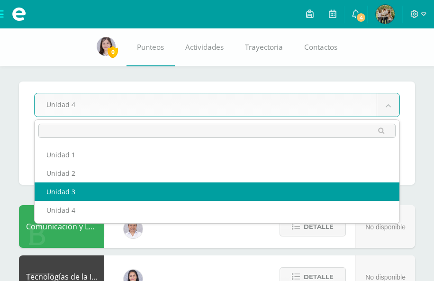
select select "Unidad 3"
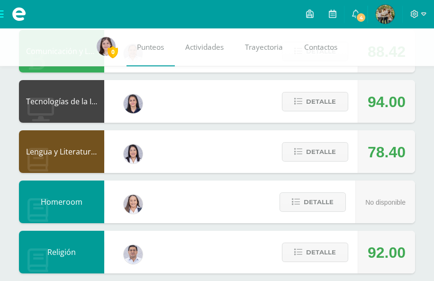
scroll to position [176, 0]
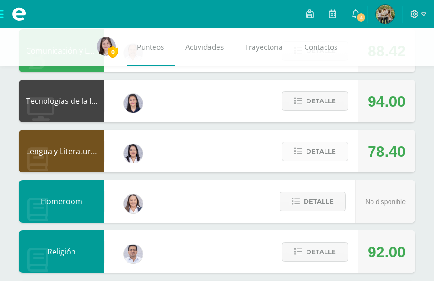
click at [316, 161] on button "Detalle" at bounding box center [315, 151] width 66 height 19
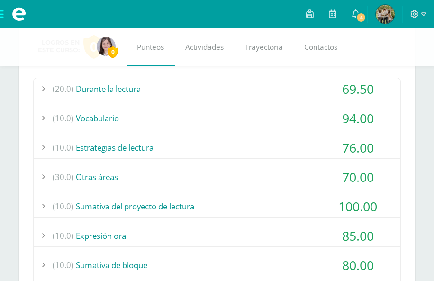
scroll to position [328, 0]
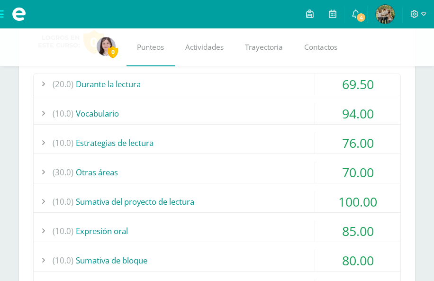
click at [102, 171] on div "(30.0) Otras áreas" at bounding box center [217, 172] width 367 height 21
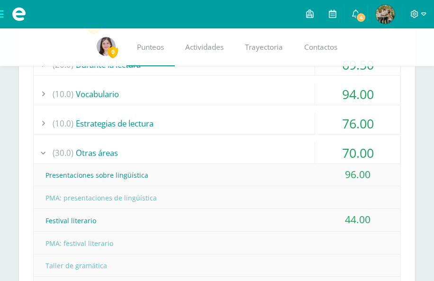
click at [106, 159] on div "(30.0) Otras áreas" at bounding box center [217, 152] width 367 height 21
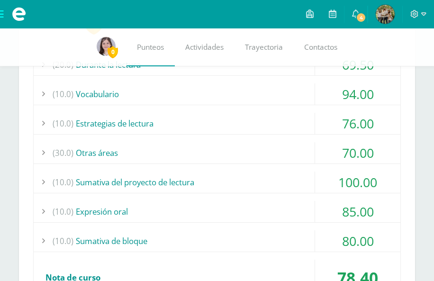
scroll to position [280, 0]
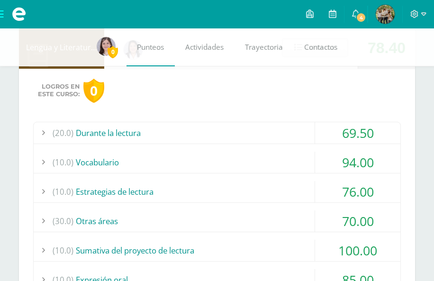
click at [123, 133] on div "(20.0) Durante la lectura" at bounding box center [217, 132] width 367 height 21
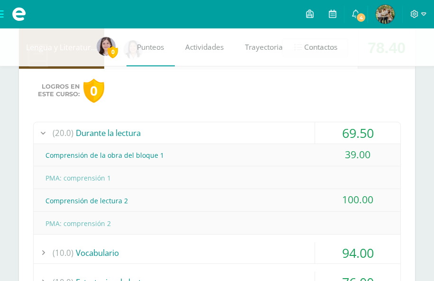
click at [123, 133] on div "(20.0) Durante la lectura" at bounding box center [217, 132] width 367 height 21
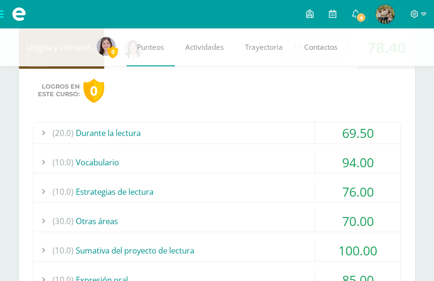
scroll to position [260, 0]
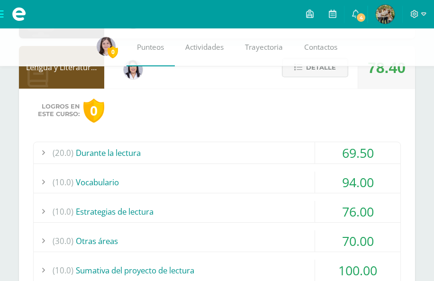
click at [329, 75] on span "Detalle" at bounding box center [321, 68] width 30 height 18
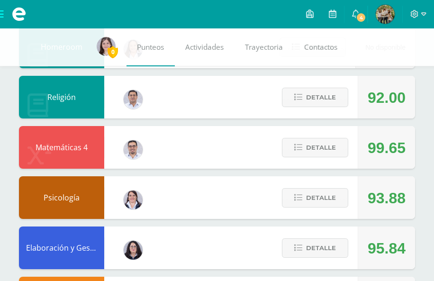
scroll to position [332, 0]
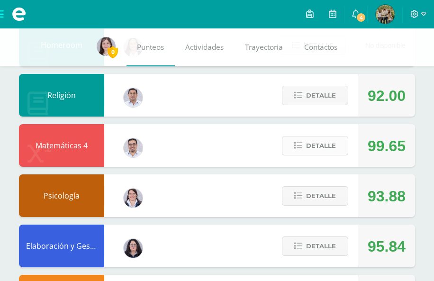
click at [295, 147] on icon at bounding box center [298, 146] width 8 height 8
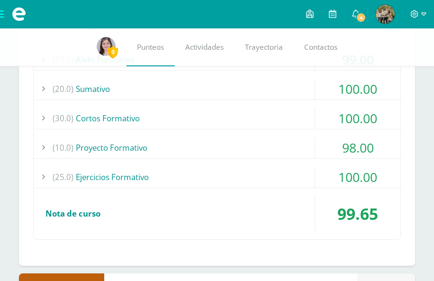
scroll to position [502, 0]
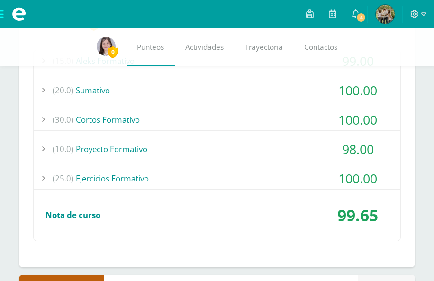
click at [202, 153] on div "(10.0) Proyecto Formativo" at bounding box center [217, 148] width 367 height 21
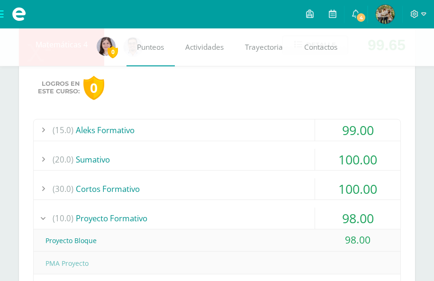
scroll to position [423, 0]
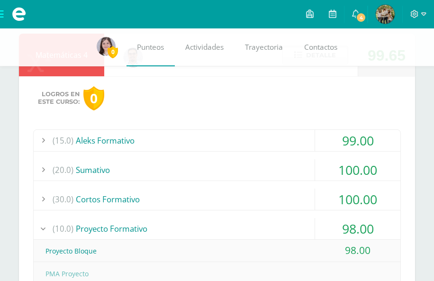
click at [151, 227] on div "(10.0) Proyecto Formativo" at bounding box center [217, 228] width 367 height 21
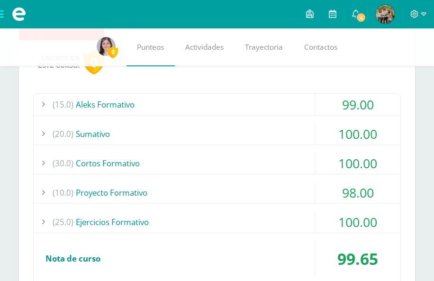
scroll to position [456, 0]
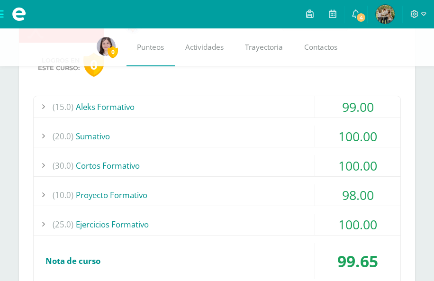
click at [164, 112] on div "(15.0) Aleks Formativo" at bounding box center [217, 106] width 367 height 21
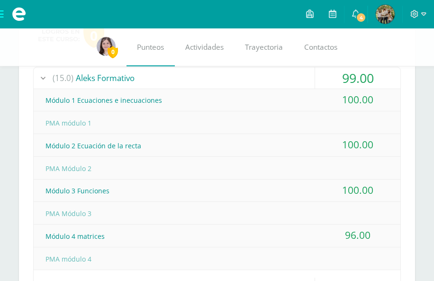
scroll to position [484, 0]
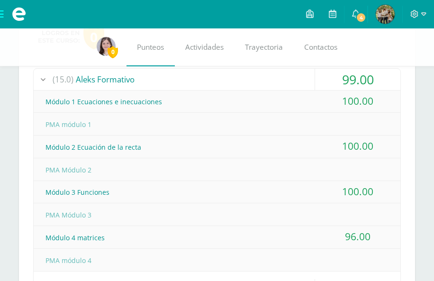
click at [130, 79] on div "(15.0) Aleks Formativo" at bounding box center [217, 79] width 367 height 21
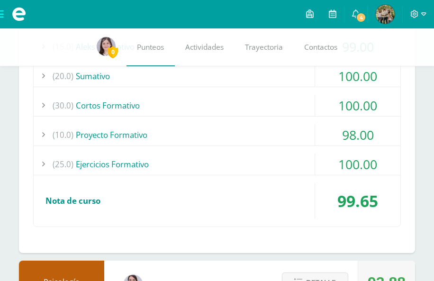
scroll to position [546, 0]
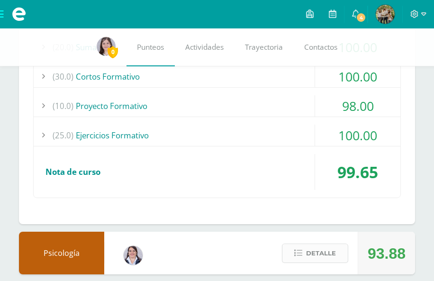
click at [323, 245] on span "Detalle" at bounding box center [321, 254] width 30 height 18
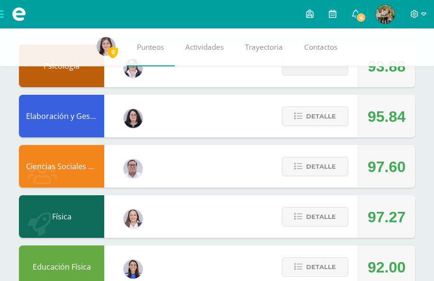
scroll to position [735, 0]
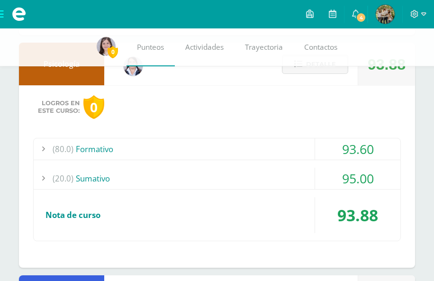
click at [230, 149] on div "(80.0) Formativo" at bounding box center [217, 148] width 367 height 21
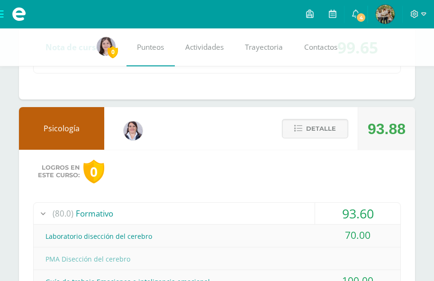
scroll to position [668, 0]
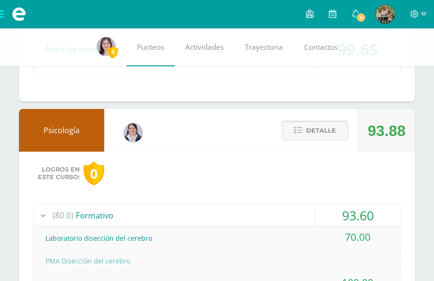
click at [313, 129] on span "Detalle" at bounding box center [321, 131] width 30 height 18
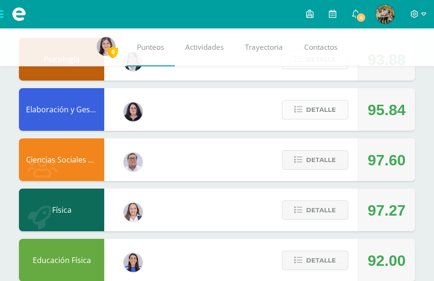
scroll to position [743, 0]
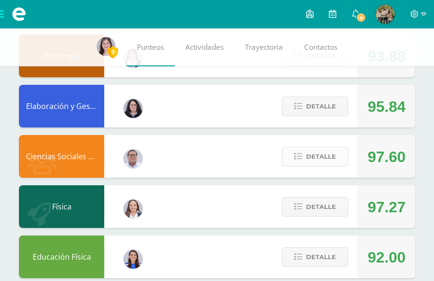
click at [307, 164] on span "Detalle" at bounding box center [321, 157] width 30 height 18
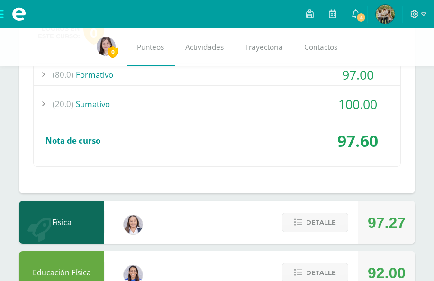
scroll to position [901, 0]
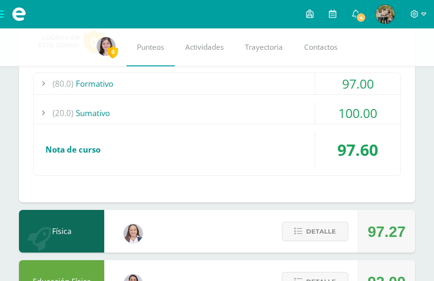
click at [259, 112] on div "(20.0) Sumativo" at bounding box center [217, 112] width 367 height 21
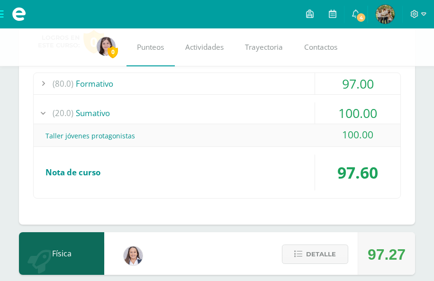
click at [259, 112] on div "(20.0) Sumativo" at bounding box center [217, 112] width 367 height 21
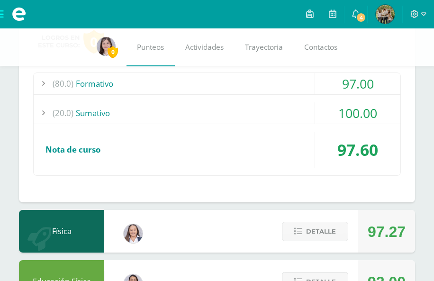
click at [233, 76] on div "(80.0) Formativo" at bounding box center [217, 83] width 367 height 21
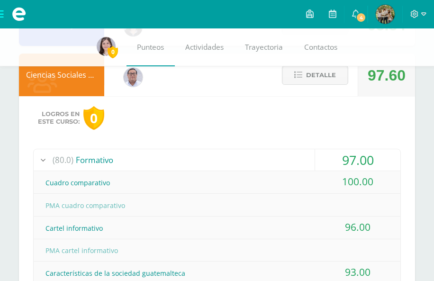
scroll to position [821, 0]
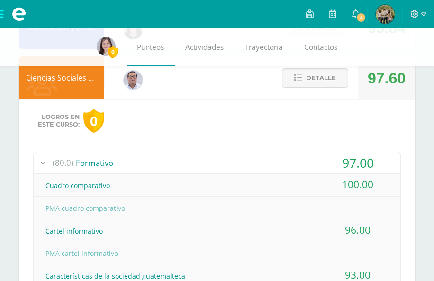
click at [201, 162] on div "(80.0) Formativo" at bounding box center [217, 162] width 367 height 21
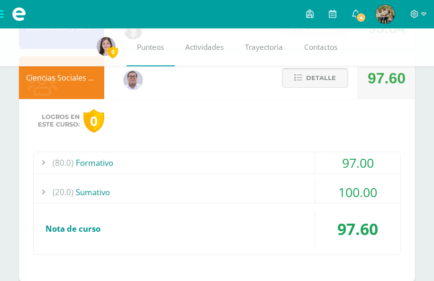
click at [317, 80] on span "Detalle" at bounding box center [321, 78] width 30 height 18
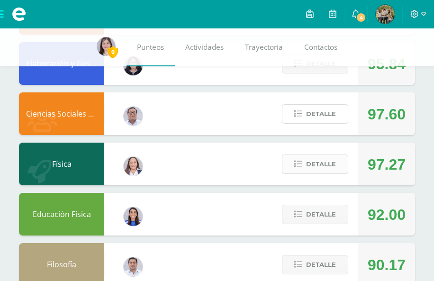
scroll to position [776, 0]
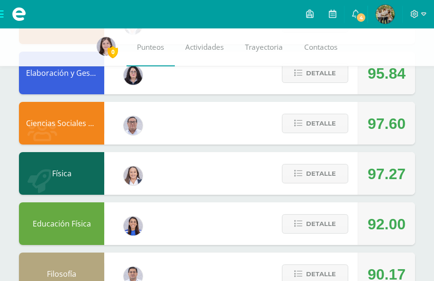
click at [310, 86] on div "Detalle" at bounding box center [313, 73] width 90 height 43
click at [308, 73] on span "Detalle" at bounding box center [321, 73] width 30 height 18
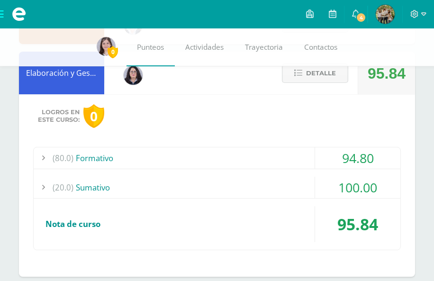
click at [308, 73] on span "Detalle" at bounding box center [321, 73] width 30 height 18
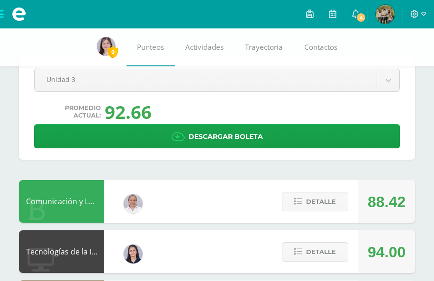
scroll to position [10, 0]
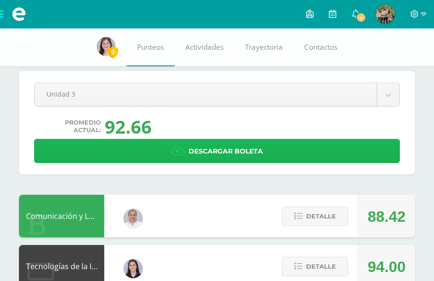
click at [182, 151] on icon at bounding box center [178, 151] width 13 height 10
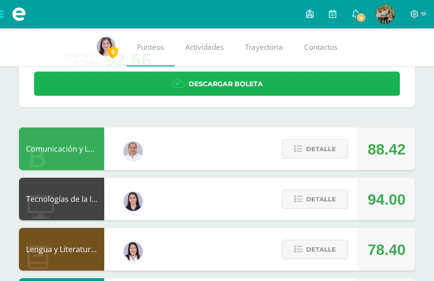
scroll to position [0, 0]
